Goal: Task Accomplishment & Management: Use online tool/utility

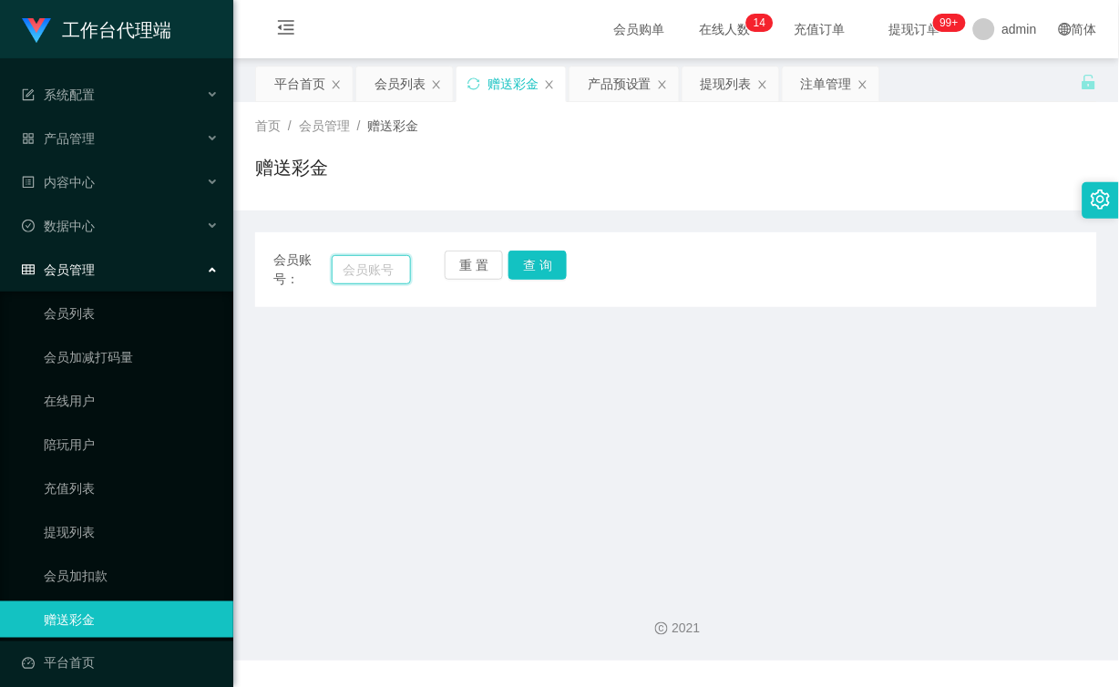
drag, startPoint x: 365, startPoint y: 264, endPoint x: 375, endPoint y: 262, distance: 10.4
click at [365, 264] on input "text" at bounding box center [371, 269] width 79 height 29
paste input "98398333"
type input "98398333"
drag, startPoint x: 530, startPoint y: 266, endPoint x: 539, endPoint y: 275, distance: 12.9
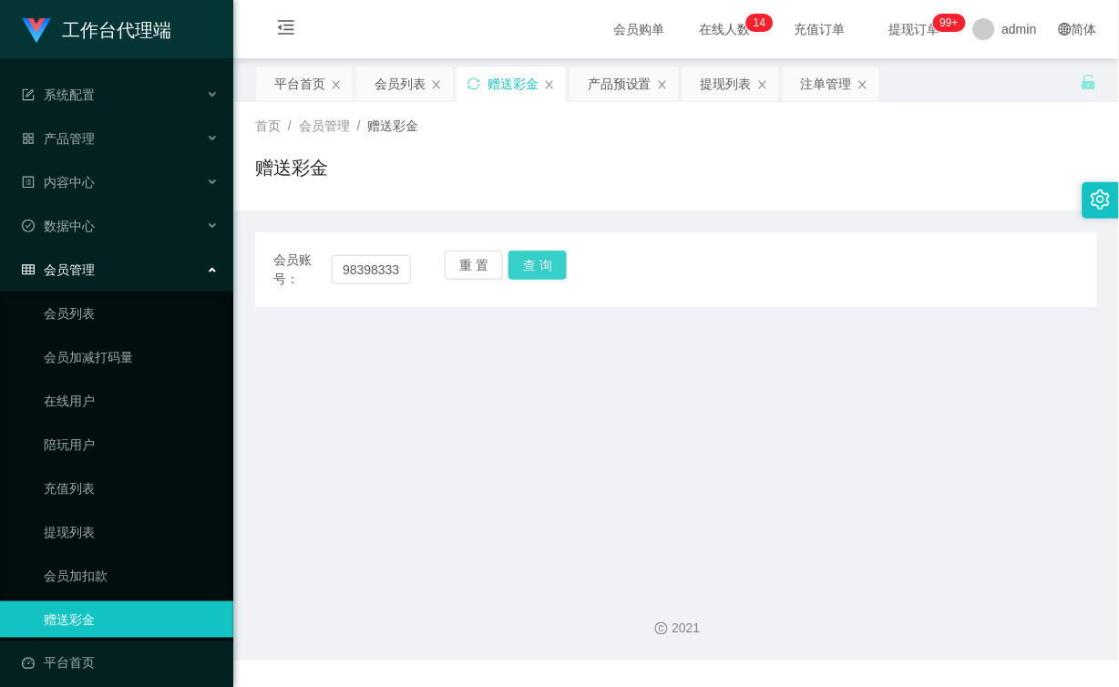
click at [530, 266] on button "查 询" at bounding box center [538, 265] width 58 height 29
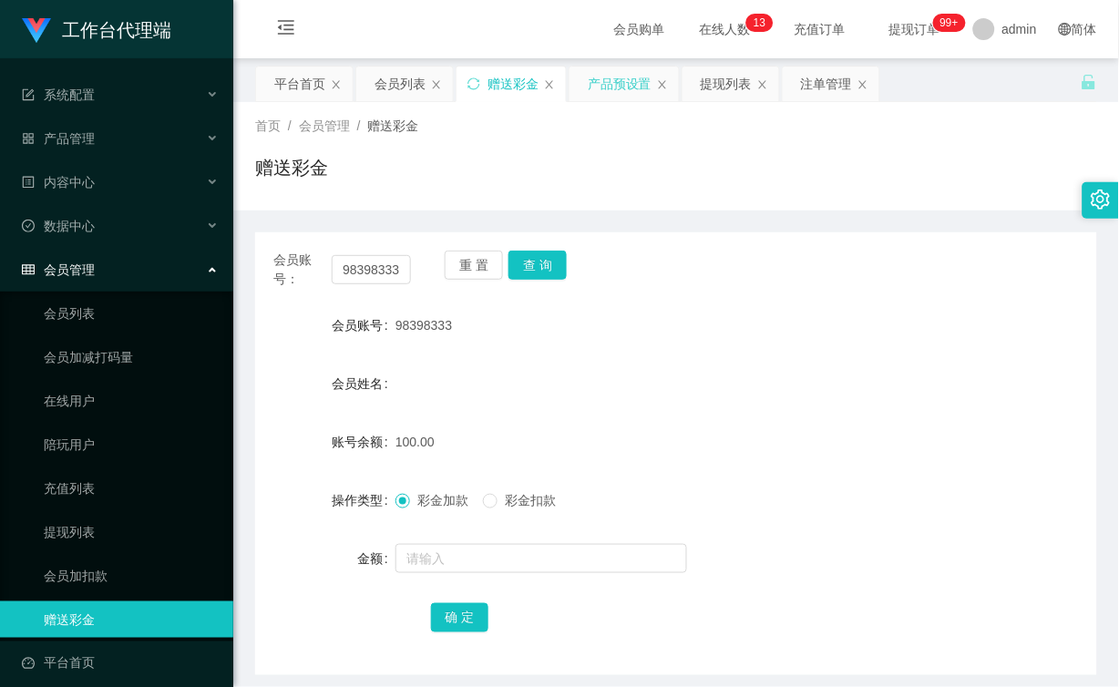
click at [614, 78] on div "产品预设置" at bounding box center [620, 84] width 64 height 35
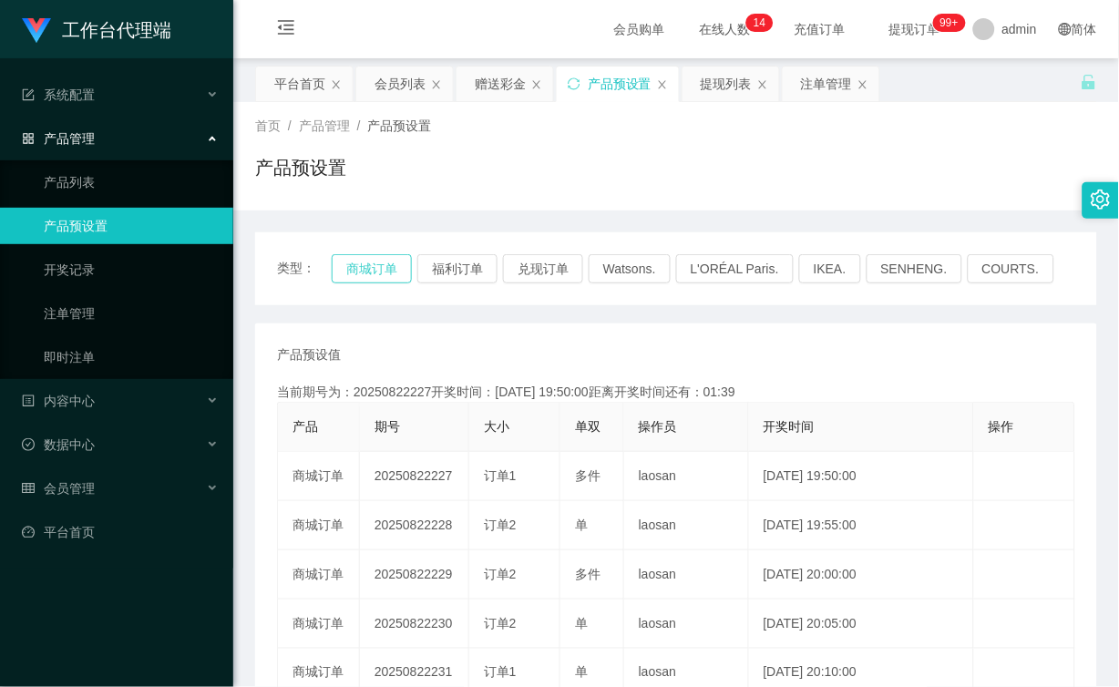
click at [389, 265] on button "商城订单" at bounding box center [372, 268] width 80 height 29
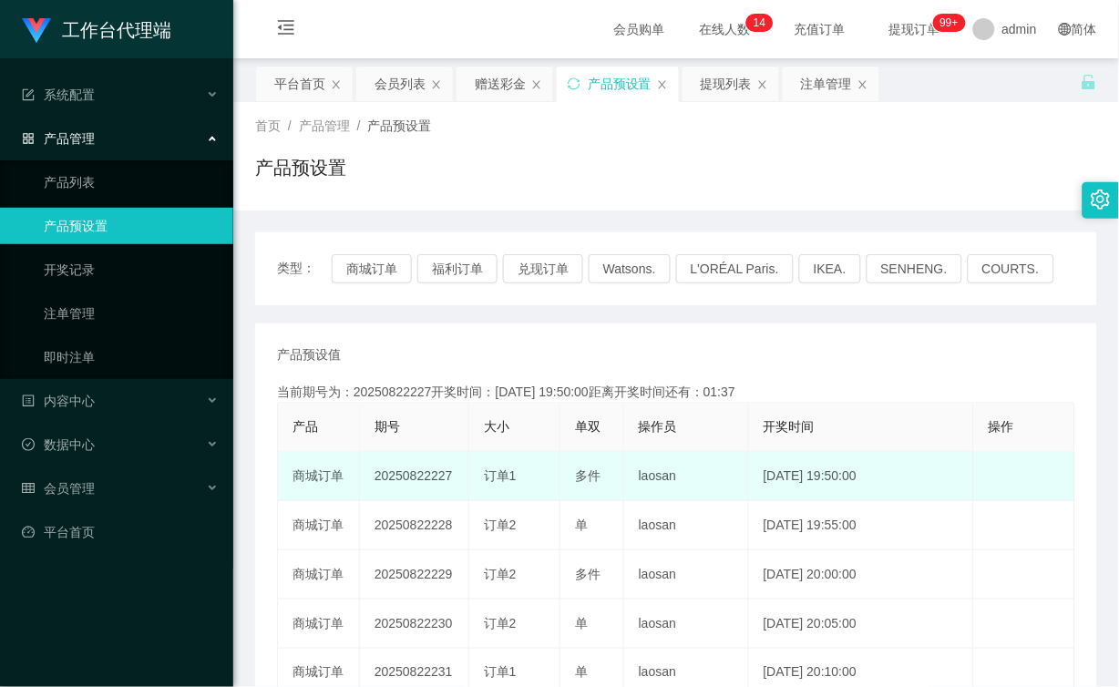
click at [430, 483] on td "20250822227" at bounding box center [414, 476] width 109 height 49
drag, startPoint x: 460, startPoint y: 478, endPoint x: 430, endPoint y: 477, distance: 30.1
click at [430, 477] on td "20250822227" at bounding box center [414, 476] width 109 height 49
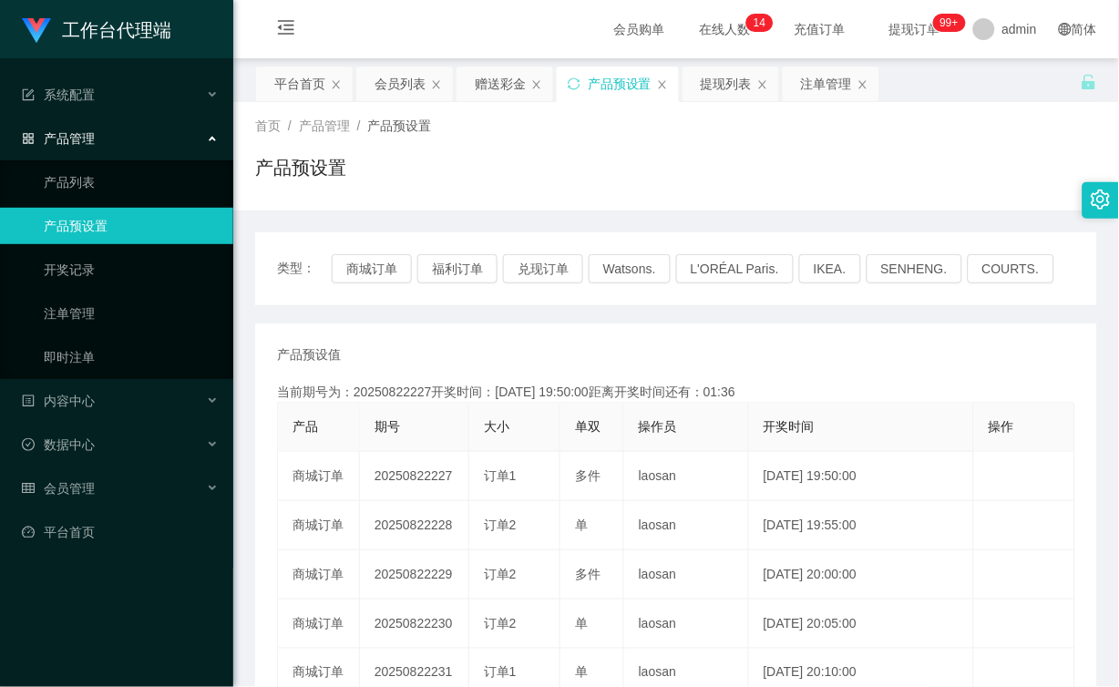
copy td "227"
drag, startPoint x: 496, startPoint y: 79, endPoint x: 495, endPoint y: 149, distance: 69.3
click at [496, 79] on div "赠送彩金" at bounding box center [500, 84] width 51 height 35
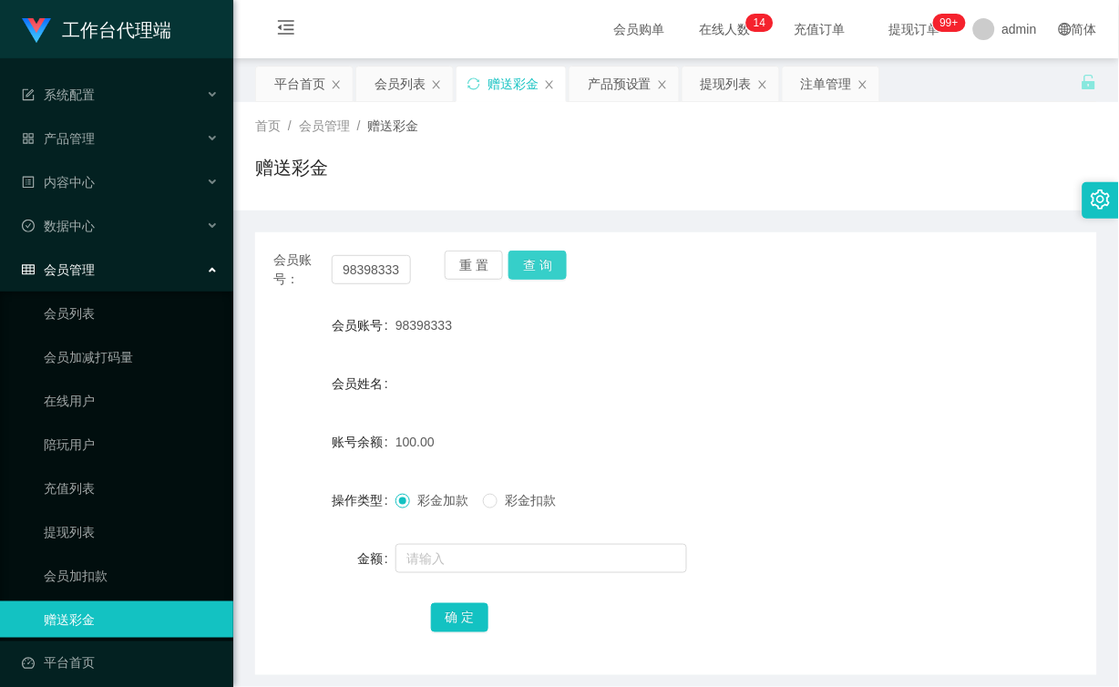
click at [545, 268] on button "查 询" at bounding box center [538, 265] width 58 height 29
click at [498, 506] on span at bounding box center [490, 501] width 15 height 15
click at [485, 551] on input "text" at bounding box center [542, 558] width 292 height 29
type input "130"
click at [543, 261] on button "查 询" at bounding box center [538, 265] width 58 height 29
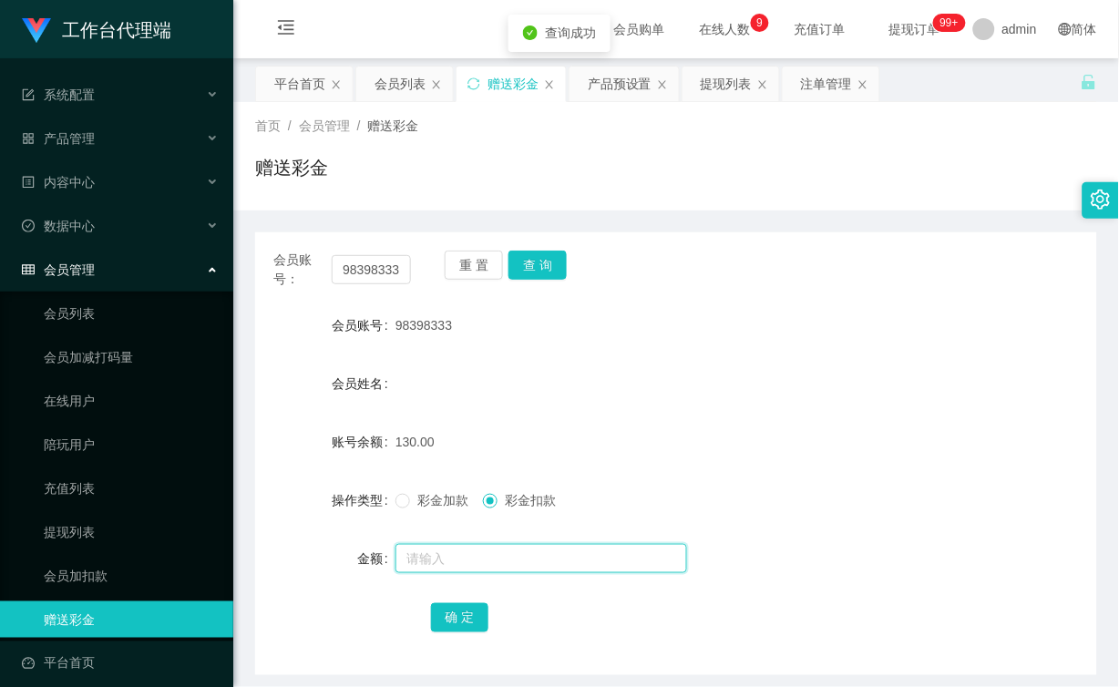
click at [492, 563] on input "text" at bounding box center [542, 558] width 292 height 29
type input "130"
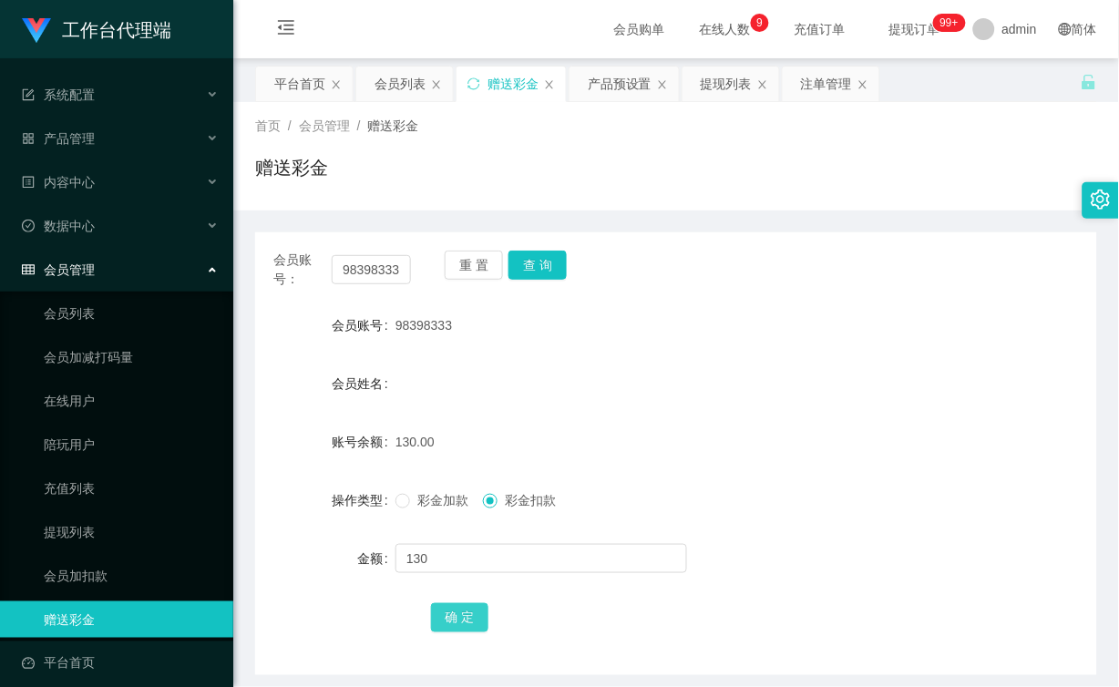
click at [462, 616] on button "确 定" at bounding box center [460, 617] width 58 height 29
